Goal: Task Accomplishment & Management: Manage account settings

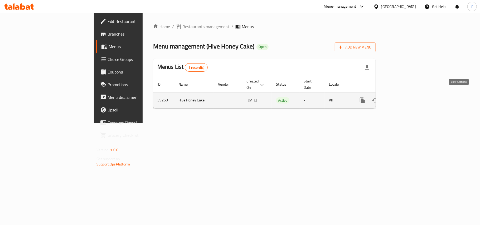
click at [402, 98] on icon "enhanced table" at bounding box center [400, 100] width 5 height 5
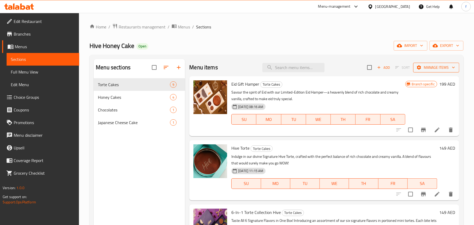
click at [443, 68] on span "Manage items" at bounding box center [437, 67] width 38 height 7
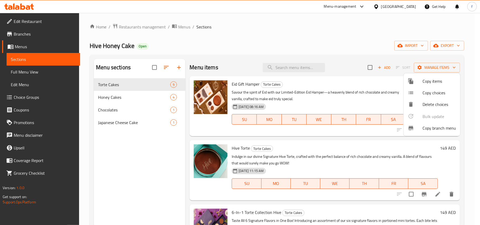
click at [431, 127] on span "Copy branch menu" at bounding box center [438, 128] width 33 height 6
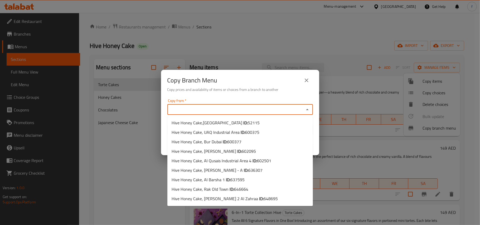
click at [220, 110] on input "Copy from   *" at bounding box center [236, 109] width 134 height 7
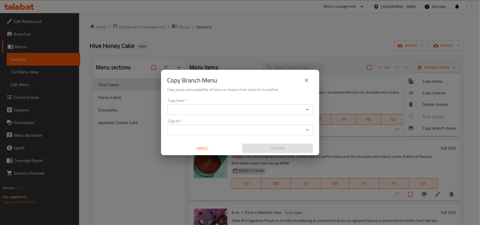
click at [230, 108] on input "Copy from   *" at bounding box center [236, 109] width 134 height 7
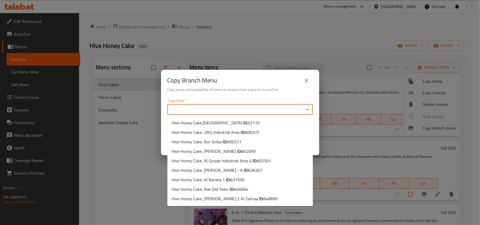
paste input "28770"
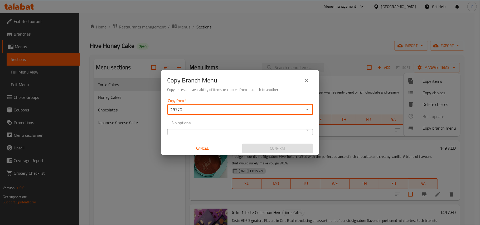
type input "28770"
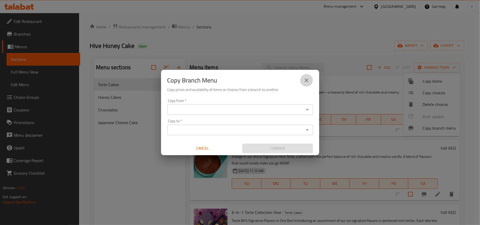
click at [305, 79] on icon "close" at bounding box center [306, 80] width 4 height 4
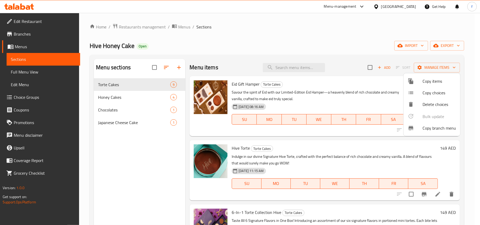
click at [423, 129] on span "Copy branch menu" at bounding box center [438, 128] width 33 height 6
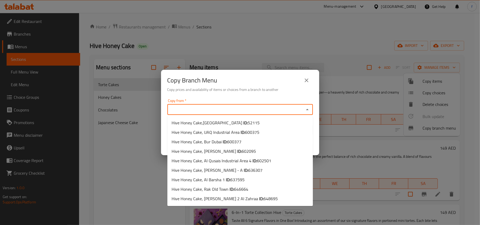
click at [227, 111] on input "Copy from   *" at bounding box center [236, 109] width 134 height 7
paste input "Hive Honey Cake, Al Seyouh"
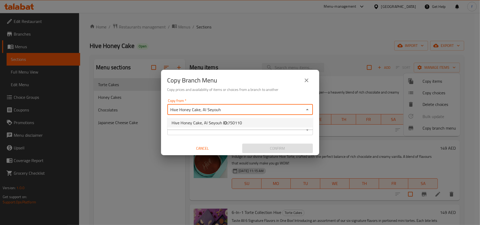
click at [231, 124] on span "750110" at bounding box center [235, 123] width 14 height 8
type input "Hive Honey Cake, Al Seyouh"
click at [224, 130] on input "Copy to   *" at bounding box center [236, 129] width 134 height 7
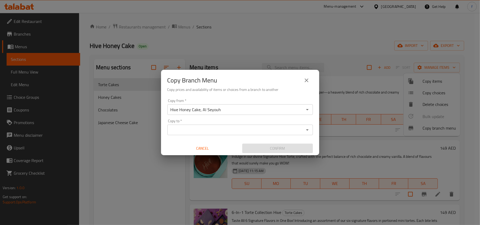
click at [229, 131] on input "Copy to   *" at bounding box center [236, 129] width 134 height 7
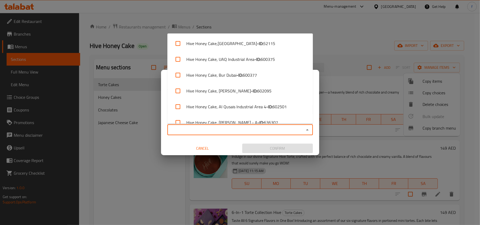
paste input "Hive Cakes, IMPZ"
type input "Hive"
click at [193, 131] on input "Copy to   *" at bounding box center [236, 129] width 134 height 7
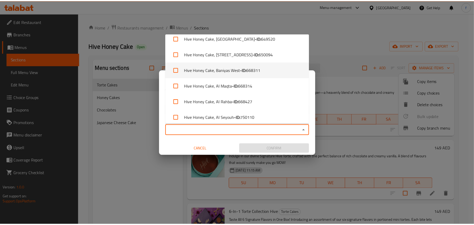
scroll to position [214, 0]
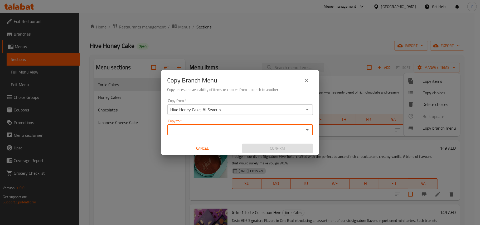
click at [340, 39] on div "Copy Branch Menu Copy prices and availability of items or choices from a branch…" at bounding box center [240, 112] width 480 height 225
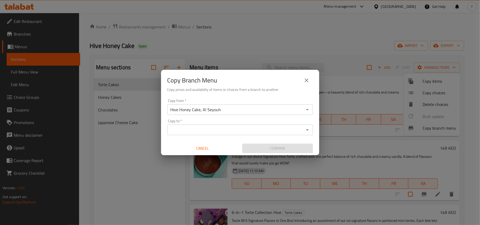
click at [304, 84] on button "close" at bounding box center [306, 80] width 13 height 13
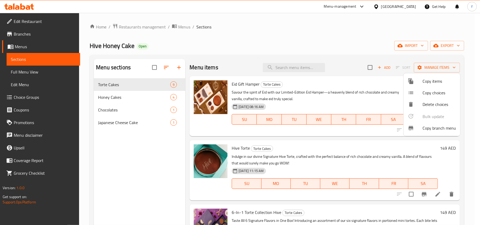
click at [448, 50] on div at bounding box center [240, 112] width 480 height 225
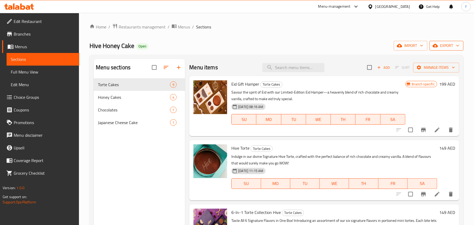
click at [448, 47] on span "export" at bounding box center [447, 45] width 26 height 7
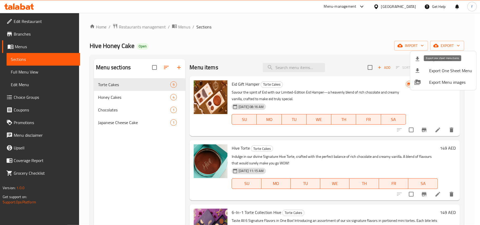
click at [438, 72] on span "Export One Sheet Menu" at bounding box center [450, 70] width 43 height 6
click at [454, 46] on div at bounding box center [240, 112] width 480 height 225
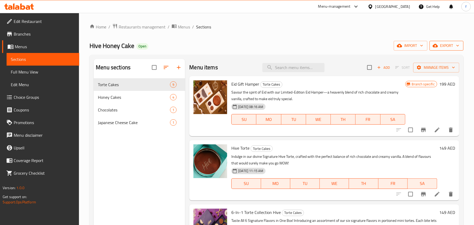
click at [447, 46] on span "export" at bounding box center [447, 45] width 26 height 7
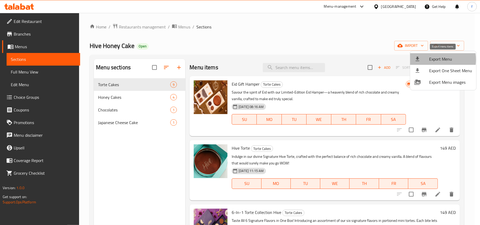
click at [432, 60] on span "Export Menu" at bounding box center [450, 59] width 43 height 6
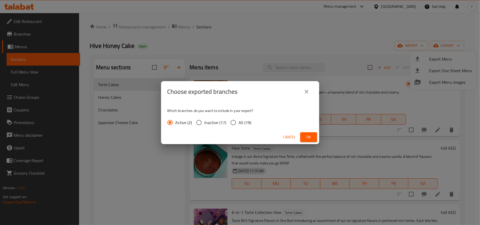
click at [236, 121] on input "All (19)" at bounding box center [233, 122] width 11 height 11
radio input "true"
click at [309, 136] on span "Ok" at bounding box center [308, 137] width 8 height 7
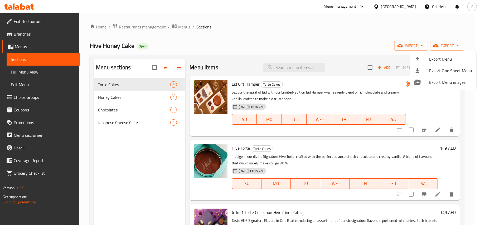
click at [40, 19] on div at bounding box center [240, 112] width 480 height 225
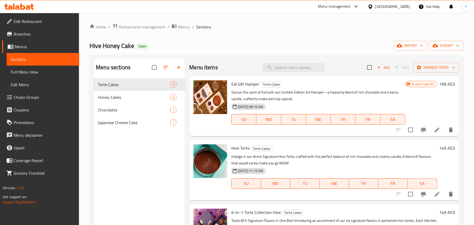
click at [23, 34] on span "Branches" at bounding box center [44, 34] width 61 height 6
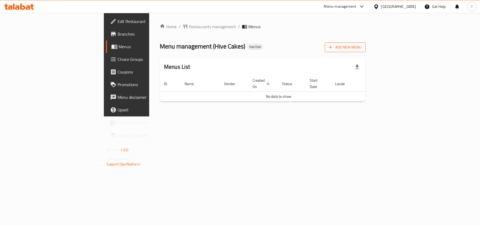
click at [361, 48] on span "Add New Menu" at bounding box center [345, 47] width 32 height 7
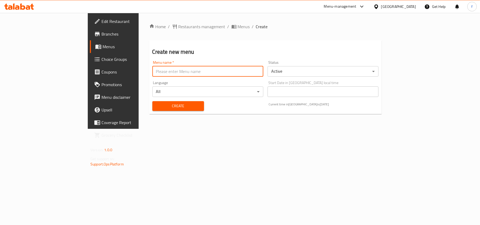
click at [222, 71] on input "text" at bounding box center [207, 71] width 111 height 11
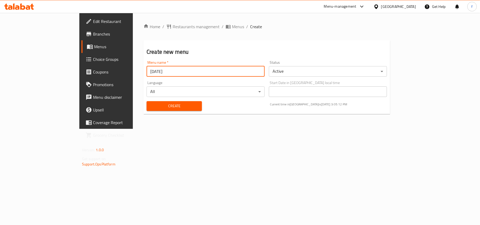
type input "08-29-2025"
click at [146, 101] on button "Create" at bounding box center [173, 106] width 55 height 10
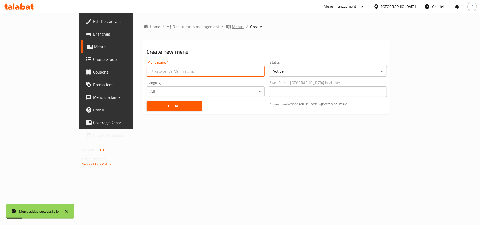
click at [232, 29] on span "Menus" at bounding box center [238, 26] width 12 height 6
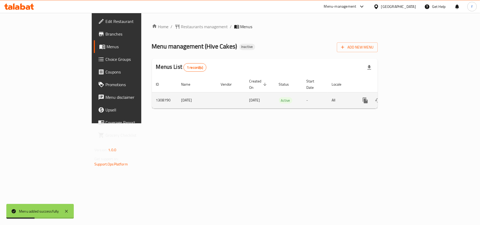
click at [406, 97] on icon "enhanced table" at bounding box center [403, 100] width 6 height 6
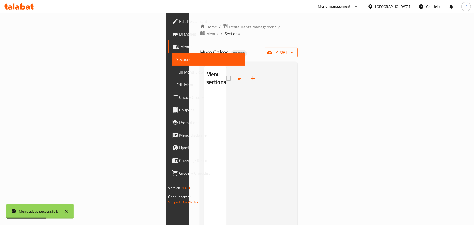
click at [294, 49] on span "import" at bounding box center [280, 52] width 25 height 7
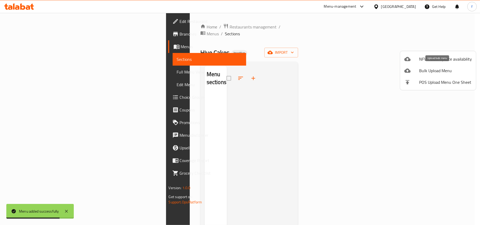
click at [434, 69] on span "Bulk Upload Menu" at bounding box center [445, 70] width 53 height 6
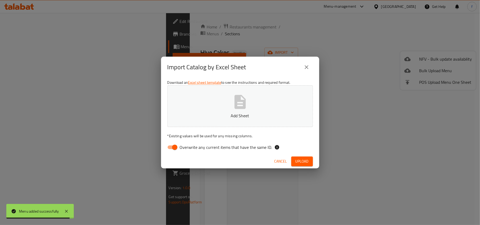
click at [173, 148] on input "Overwrite any current items that have the same ID." at bounding box center [175, 147] width 30 height 10
checkbox input "false"
click at [229, 110] on button "Add Sheet" at bounding box center [239, 106] width 145 height 42
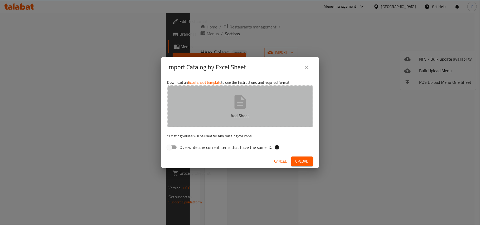
click at [246, 113] on p "Add Sheet" at bounding box center [239, 115] width 129 height 6
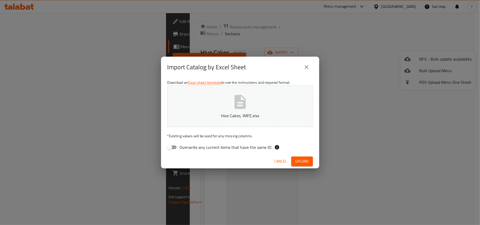
click at [293, 157] on button "Upload" at bounding box center [302, 161] width 22 height 10
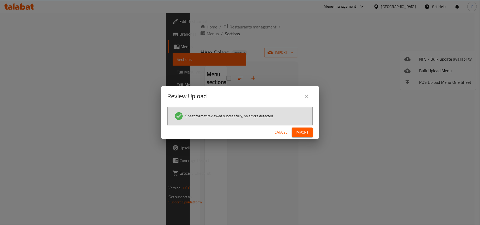
click at [300, 130] on span "Import" at bounding box center [302, 132] width 13 height 7
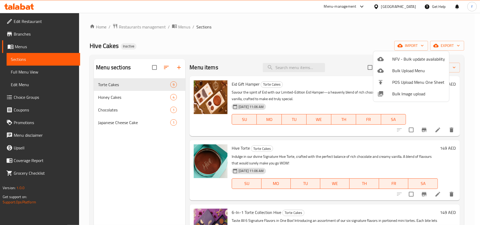
click at [26, 70] on div at bounding box center [240, 112] width 480 height 225
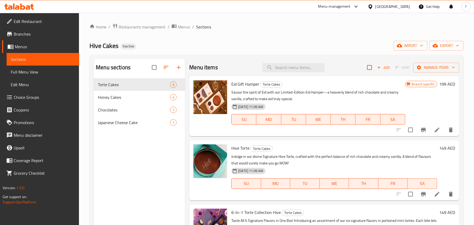
click at [21, 70] on span "Full Menu View" at bounding box center [43, 72] width 64 height 6
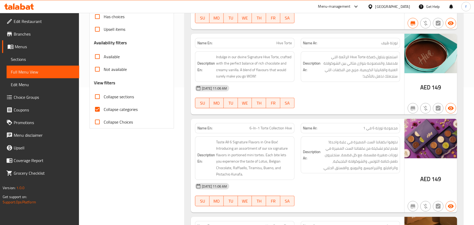
scroll to position [140, 0]
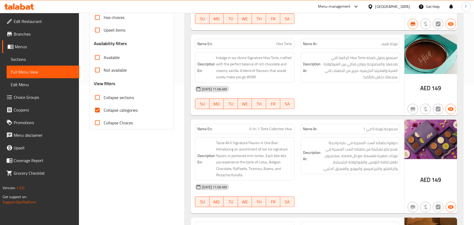
click at [114, 109] on span "Collapse categories" at bounding box center [121, 110] width 34 height 6
click at [104, 109] on input "Collapse categories" at bounding box center [97, 110] width 13 height 13
checkbox input "false"
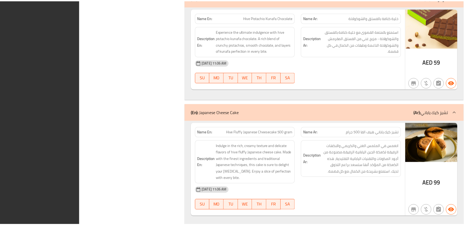
scroll to position [1552, 0]
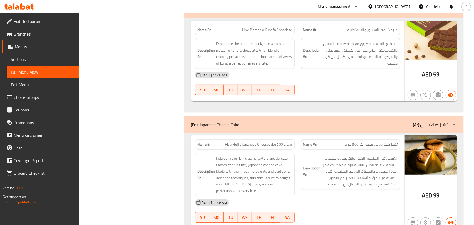
click at [17, 35] on span "Branches" at bounding box center [44, 34] width 61 height 6
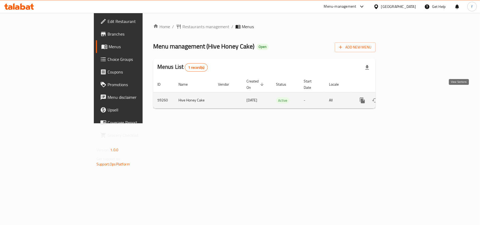
click at [403, 97] on icon "enhanced table" at bounding box center [400, 100] width 6 height 6
